Goal: Task Accomplishment & Management: Use online tool/utility

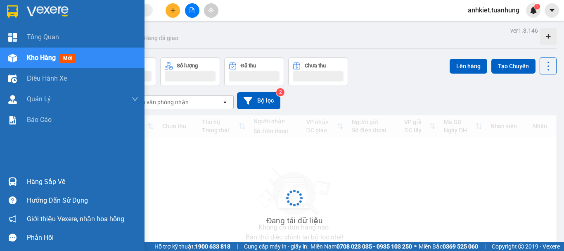
click at [42, 178] on div "Hàng sắp về" at bounding box center [83, 182] width 112 height 12
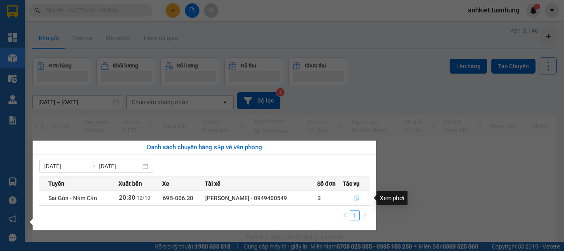
click at [351, 196] on button "button" at bounding box center [356, 197] width 26 height 13
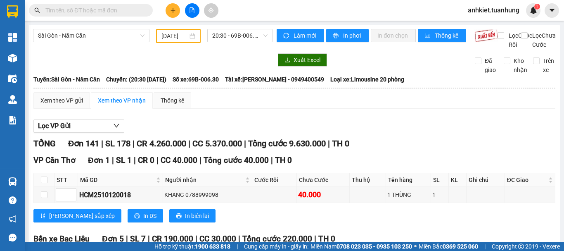
type input "[DATE]"
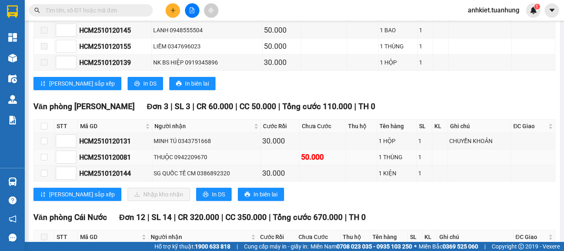
scroll to position [2438, 0]
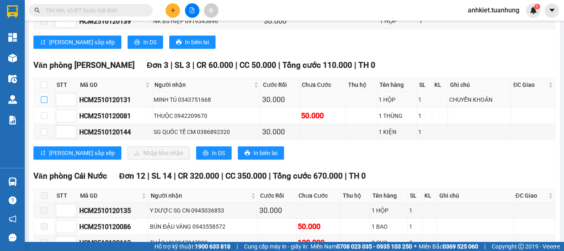
click at [44, 103] on input "checkbox" at bounding box center [44, 99] width 7 height 7
checkbox input "true"
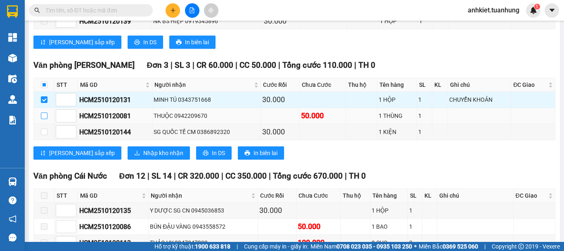
click at [42, 119] on input "checkbox" at bounding box center [44, 115] width 7 height 7
checkbox input "true"
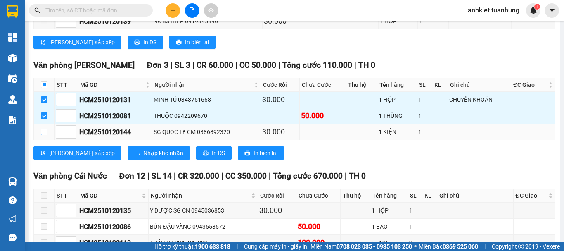
click at [46, 135] on input "checkbox" at bounding box center [44, 132] width 7 height 7
checkbox input "true"
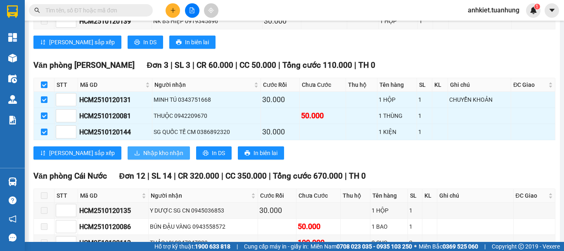
click at [128, 160] on button "Nhập kho nhận" at bounding box center [159, 152] width 62 height 13
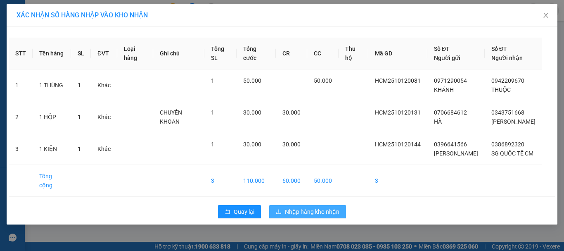
click at [326, 216] on span "Nhập hàng kho nhận" at bounding box center [312, 211] width 55 height 9
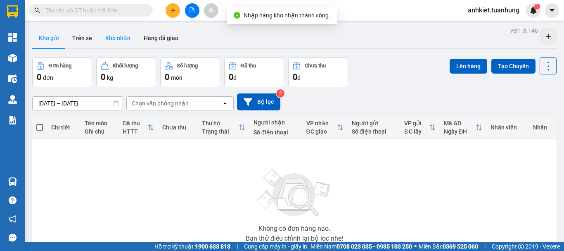
click at [113, 36] on button "Kho nhận" at bounding box center [118, 38] width 38 height 20
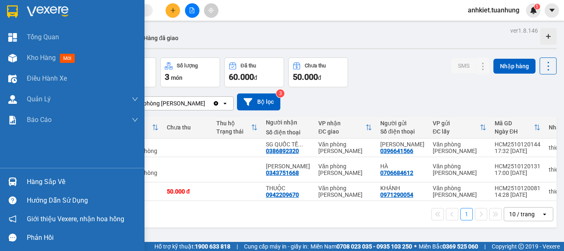
click at [44, 189] on div "Hàng sắp về" at bounding box center [72, 181] width 145 height 19
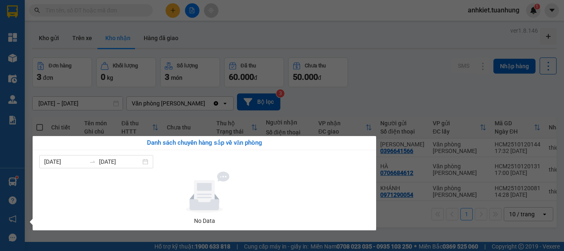
click at [432, 69] on section "Kết quả tìm kiếm ( 0 ) Bộ lọc No Data anhkiet.tuanhung 1 Tổng Quan Kho hàng mới…" at bounding box center [282, 125] width 564 height 251
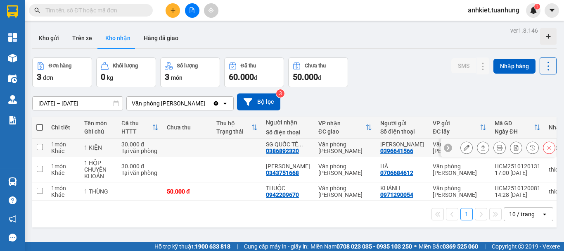
click at [478, 147] on button at bounding box center [484, 147] width 12 height 14
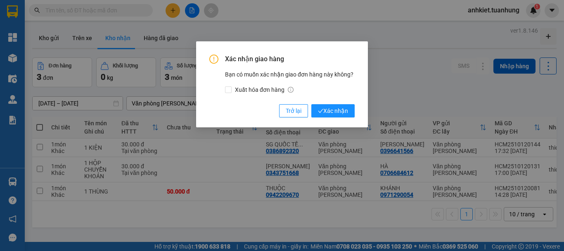
click at [474, 152] on div "Xác nhận giao hàng Bạn có muốn xác nhận giao đơn hàng này không? Xuất hóa đơn h…" at bounding box center [282, 125] width 564 height 251
click at [341, 104] on button "Xác nhận" at bounding box center [333, 110] width 43 height 13
